Goal: Task Accomplishment & Management: Manage account settings

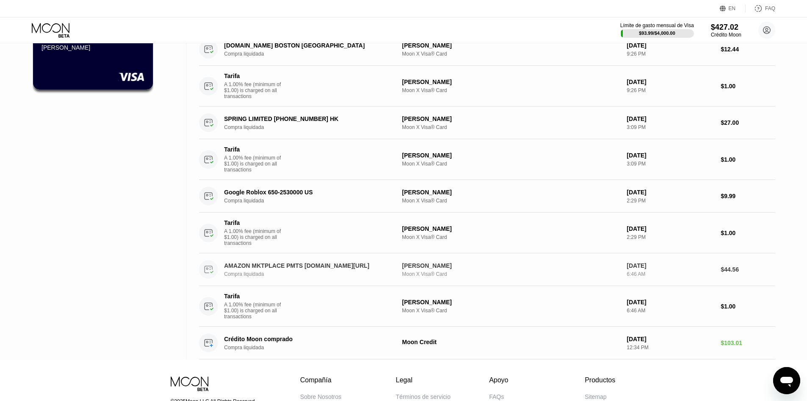
scroll to position [71, 0]
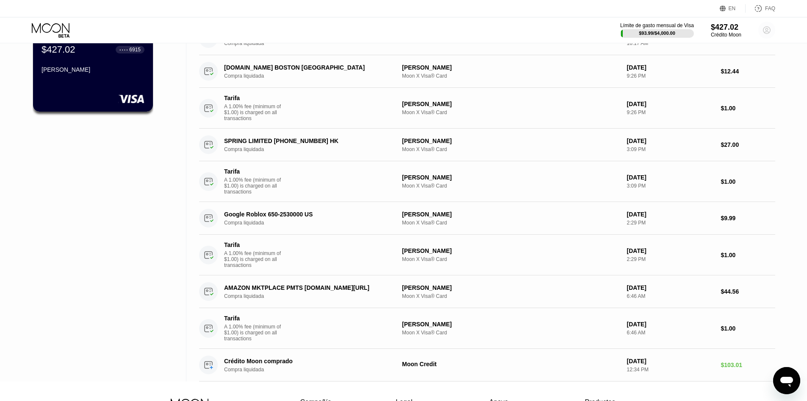
click at [768, 30] on circle at bounding box center [767, 30] width 17 height 17
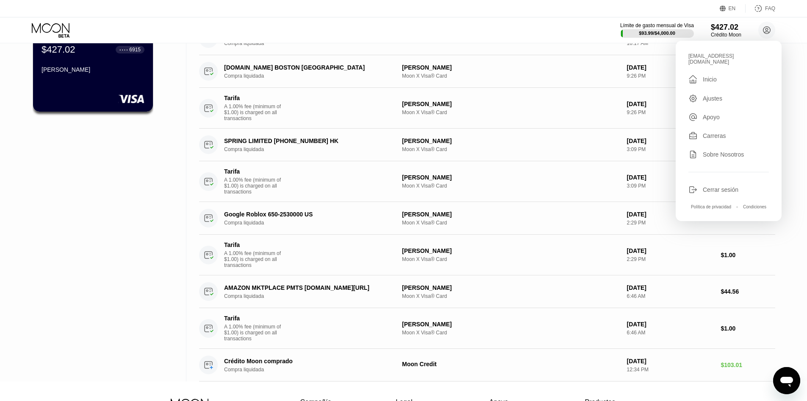
click at [718, 191] on div "cs.rubi1989@allwayssur.com  Inicio Ajustes Apoyo Carreras Sobre Nosotros Cerra…" at bounding box center [729, 131] width 106 height 180
click at [720, 186] on div "Cerrar sesión" at bounding box center [721, 189] width 36 height 7
